Goal: Transaction & Acquisition: Obtain resource

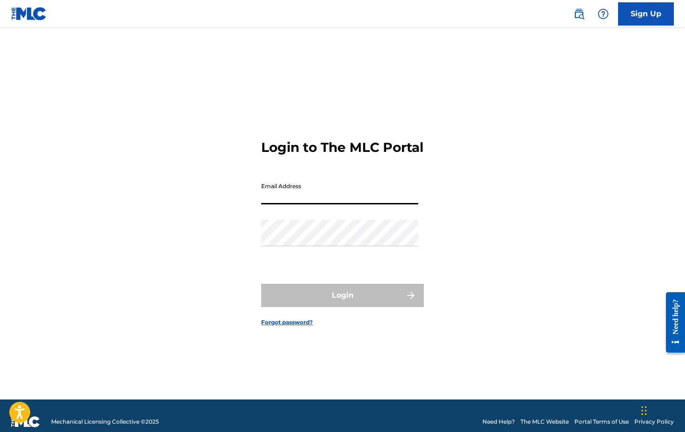
type input "[EMAIL_ADDRESS][DOMAIN_NAME]"
click at [343, 304] on button "Login" at bounding box center [342, 295] width 163 height 23
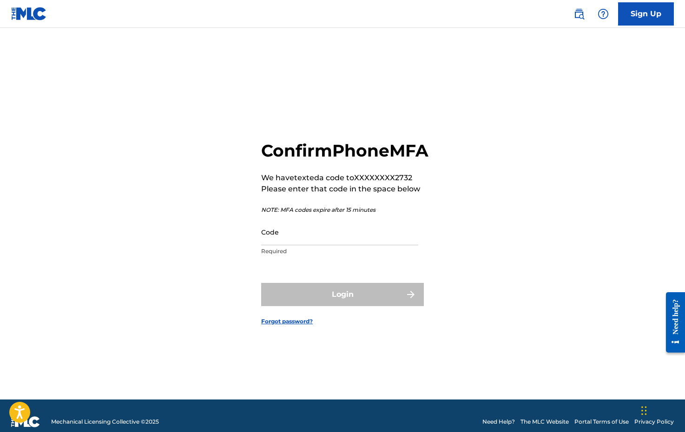
click at [291, 256] on p "Required" at bounding box center [339, 251] width 157 height 8
click at [287, 246] on input "Code" at bounding box center [339, 232] width 157 height 27
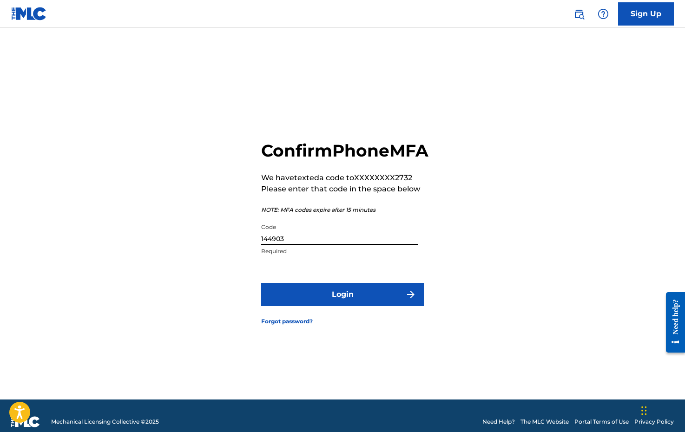
type input "144903"
click at [364, 304] on button "Login" at bounding box center [342, 294] width 163 height 23
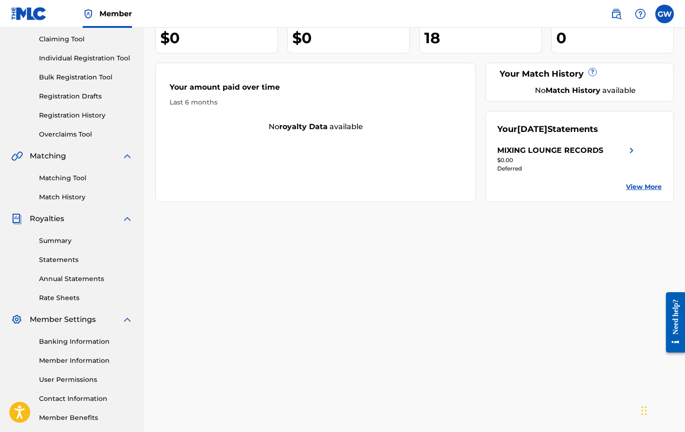
scroll to position [95, 0]
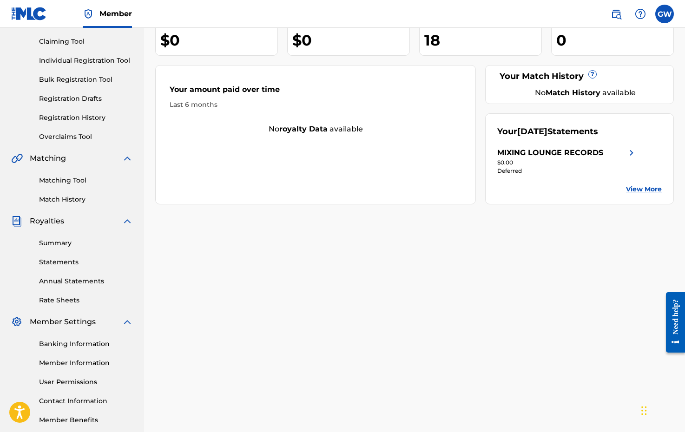
click at [62, 265] on link "Statements" at bounding box center [86, 263] width 94 height 10
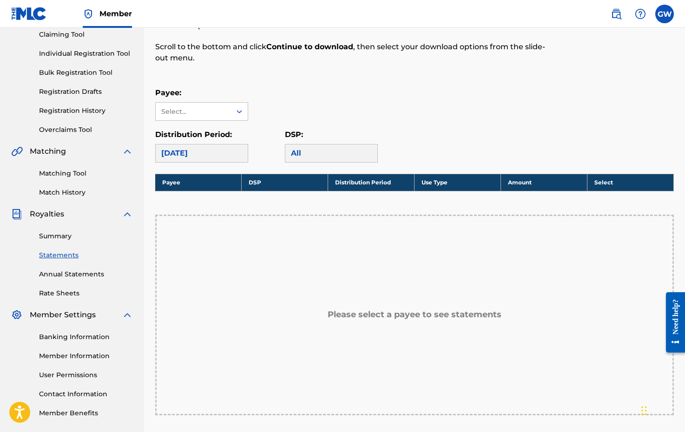
scroll to position [100, 0]
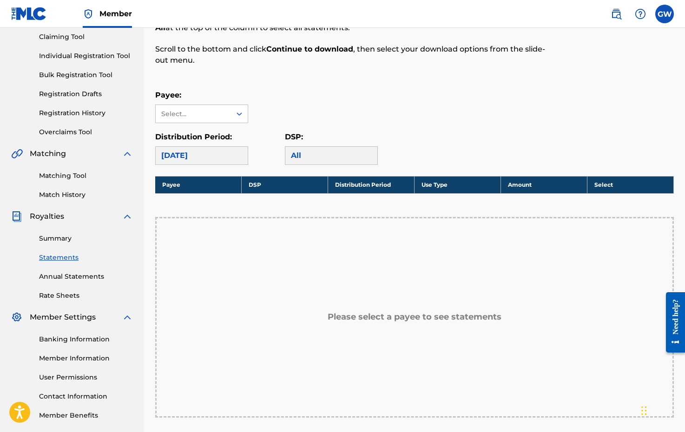
click at [96, 275] on link "Annual Statements" at bounding box center [86, 277] width 94 height 10
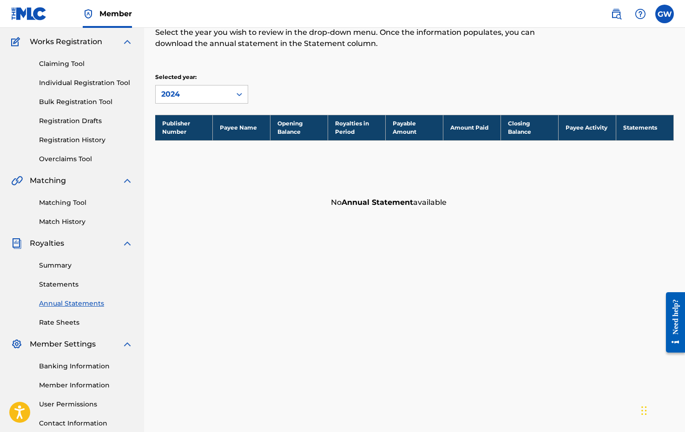
scroll to position [95, 0]
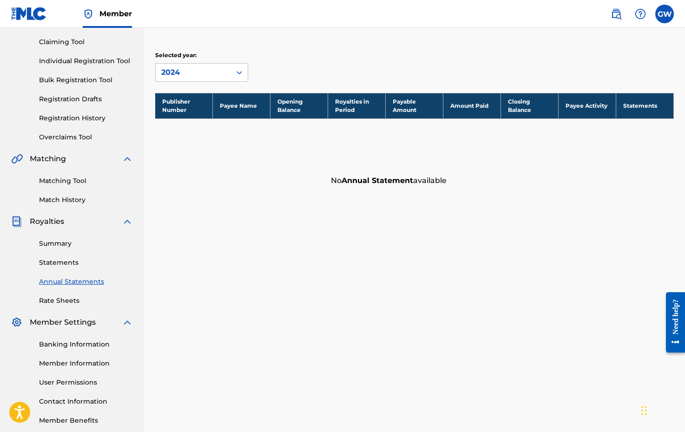
click at [59, 245] on link "Summary" at bounding box center [86, 244] width 94 height 10
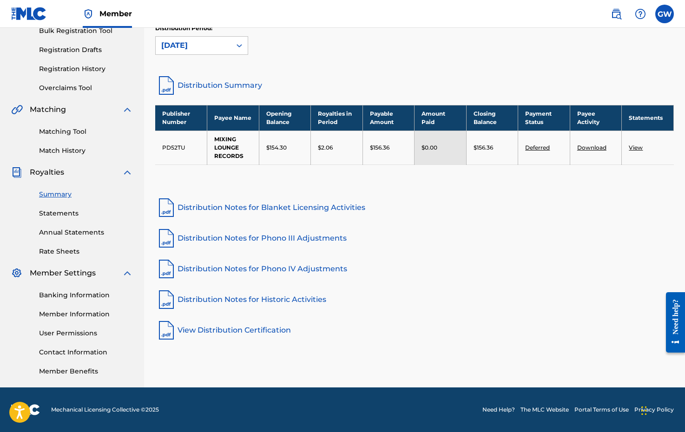
scroll to position [144, 0]
click at [208, 329] on link "View Distribution Certification" at bounding box center [414, 330] width 519 height 22
click at [584, 146] on link "Download" at bounding box center [591, 147] width 29 height 7
click at [585, 145] on link "Download" at bounding box center [591, 147] width 29 height 7
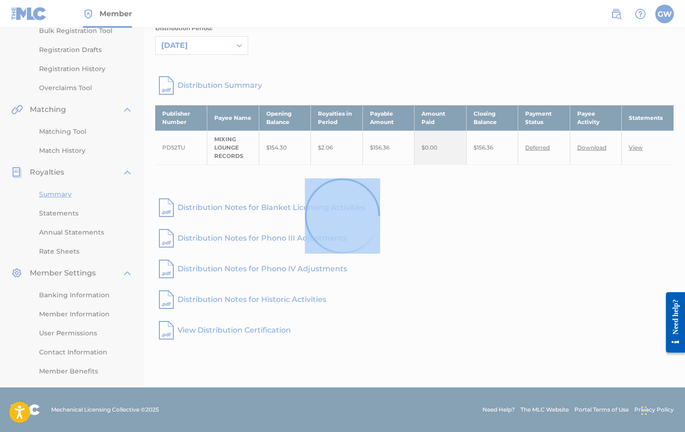
click at [585, 145] on div at bounding box center [342, 216] width 685 height 432
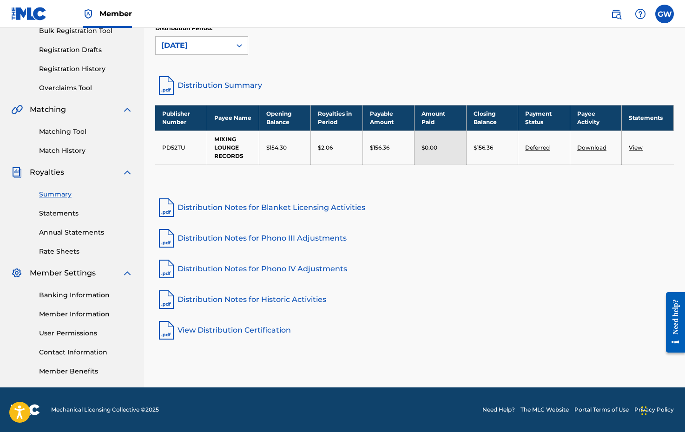
click at [585, 145] on link "Download" at bounding box center [591, 147] width 29 height 7
click at [637, 148] on link "View" at bounding box center [636, 147] width 14 height 7
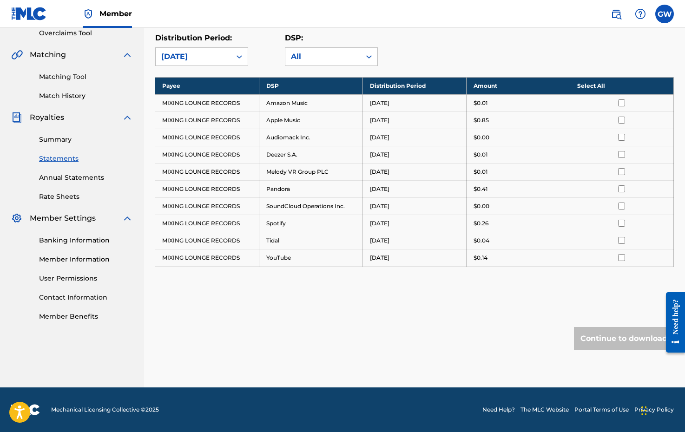
scroll to position [199, 0]
click at [76, 241] on link "Banking Information" at bounding box center [86, 241] width 94 height 10
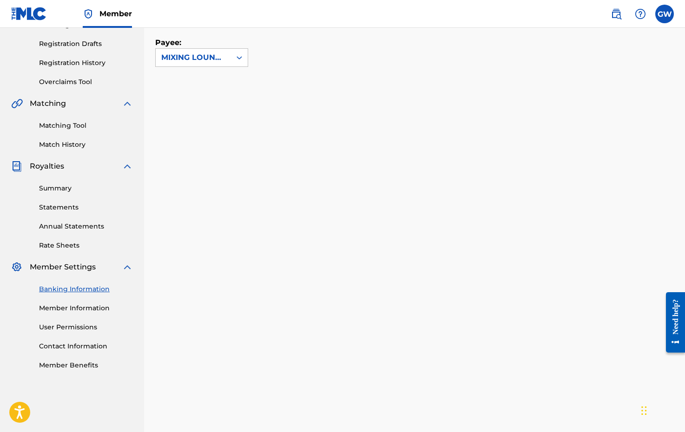
scroll to position [146, 0]
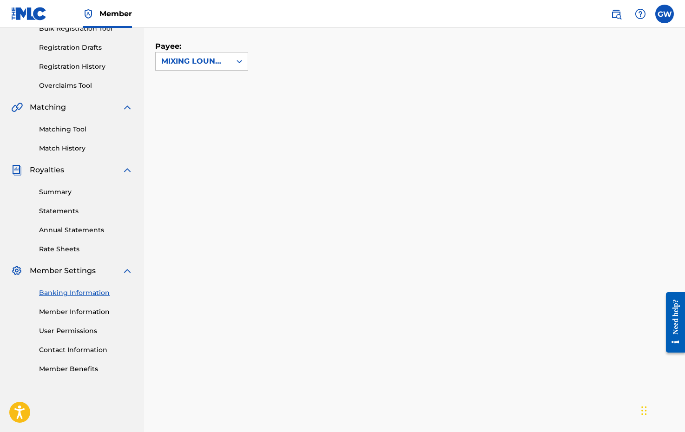
click at [61, 246] on link "Rate Sheets" at bounding box center [86, 250] width 94 height 10
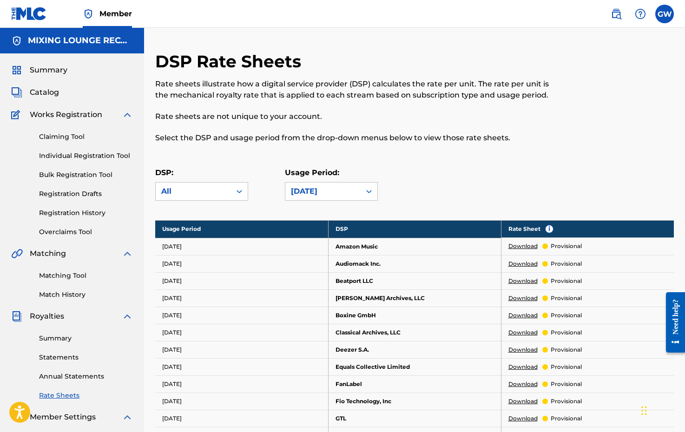
click at [36, 73] on span "Summary" at bounding box center [49, 70] width 38 height 11
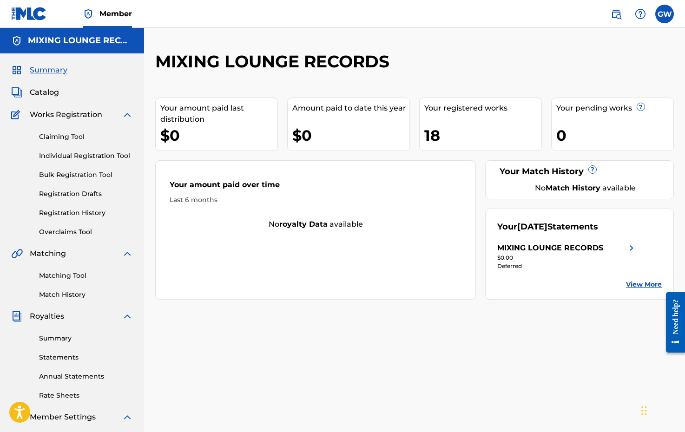
click at [667, 16] on label at bounding box center [665, 14] width 19 height 19
click at [665, 14] on input "[PERSON_NAME] [EMAIL_ADDRESS][DOMAIN_NAME] Notification Preferences Profile Log…" at bounding box center [665, 14] width 0 height 0
click at [573, 131] on p "Log out" at bounding box center [575, 131] width 22 height 8
click at [665, 14] on input "[PERSON_NAME] [EMAIL_ADDRESS][DOMAIN_NAME] Notification Preferences Profile Log…" at bounding box center [665, 14] width 0 height 0
